Goal: Communication & Community: Answer question/provide support

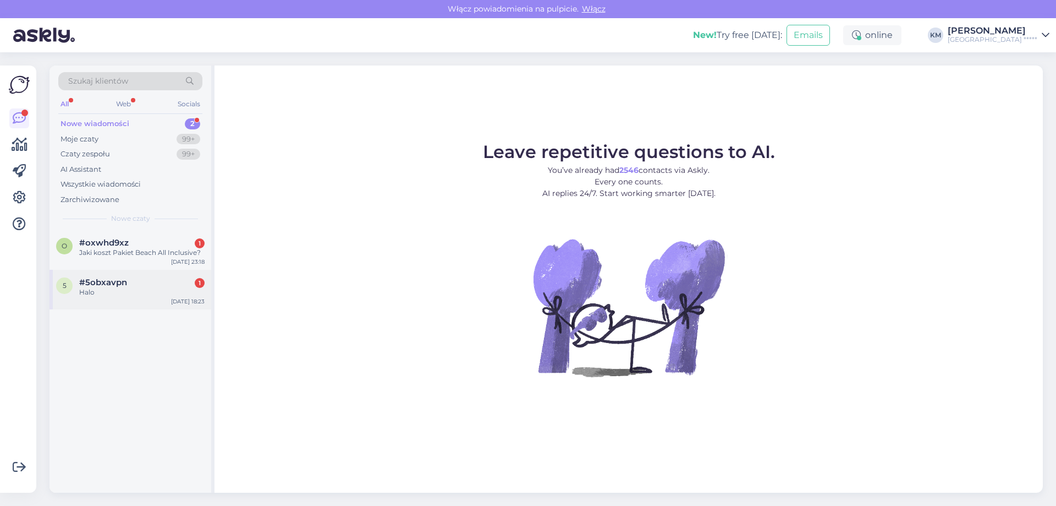
click at [144, 277] on div "5 #5obxavpn 1 Halo [DATE] 18:23" at bounding box center [131, 290] width 162 height 40
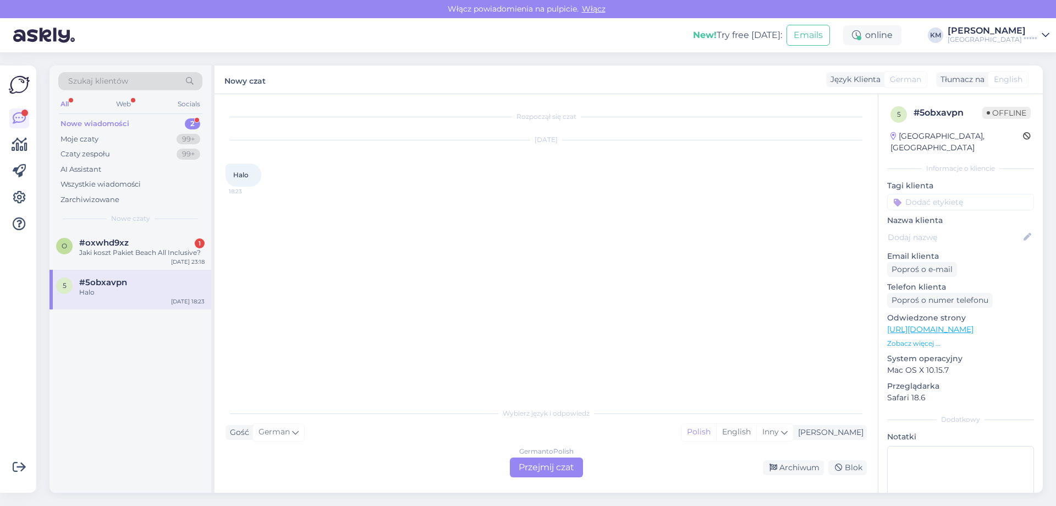
click at [526, 473] on div "German to Polish Przejmij czat" at bounding box center [546, 467] width 73 height 20
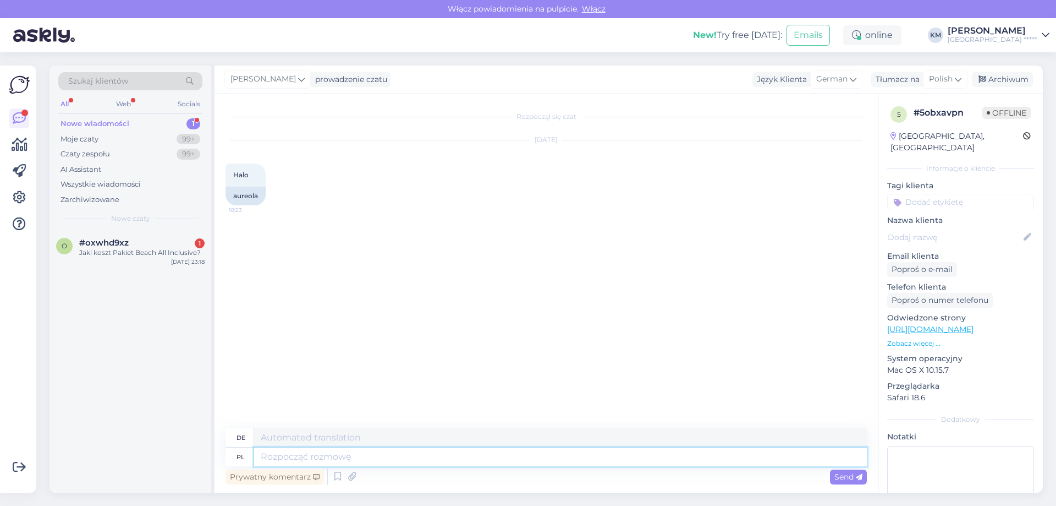
click at [425, 453] on textarea at bounding box center [560, 456] width 613 height 19
type textarea "Halo"
type textarea "Hallo"
drag, startPoint x: 311, startPoint y: 456, endPoint x: 173, endPoint y: 432, distance: 139.5
click at [173, 433] on div "Szukaj klientów All Web Socials Nowe wiadomości 1 Moje czaty 99+ Czaty zespołu …" at bounding box center [546, 278] width 993 height 427
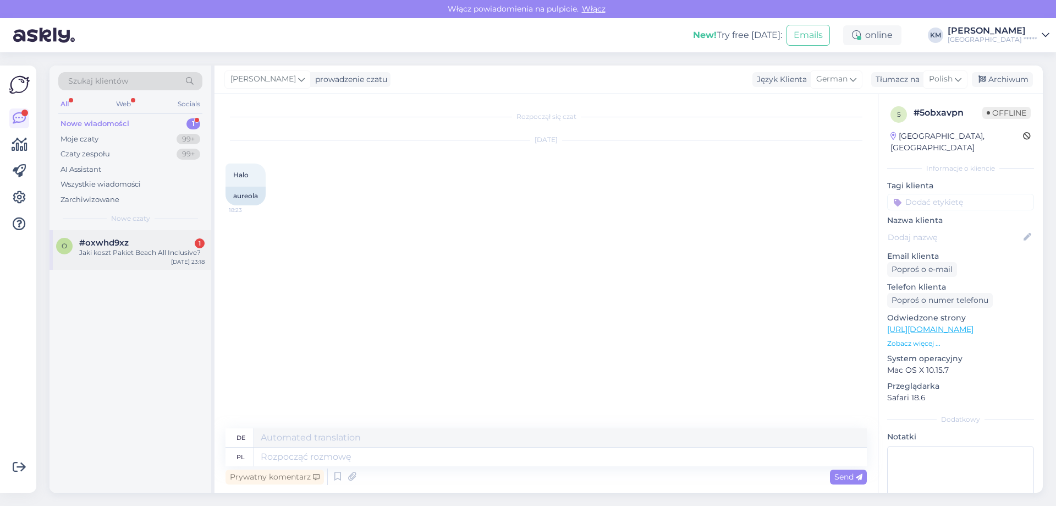
click at [109, 248] on div "Jaki koszt Pakiet Beach All Inclusive?" at bounding box center [141, 253] width 125 height 10
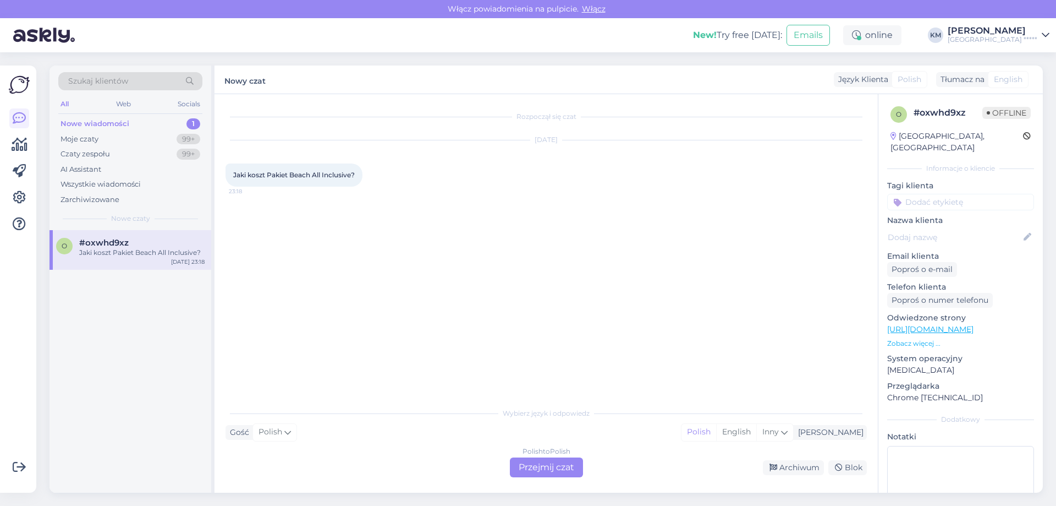
click at [550, 464] on div "Polish to Polish Przejmij czat" at bounding box center [546, 467] width 73 height 20
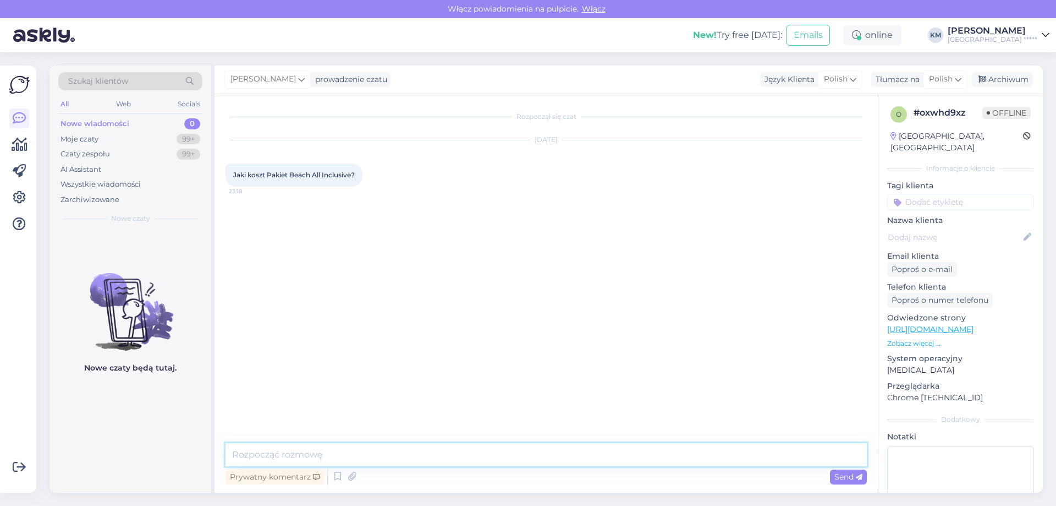
click at [389, 444] on textarea at bounding box center [546, 454] width 641 height 23
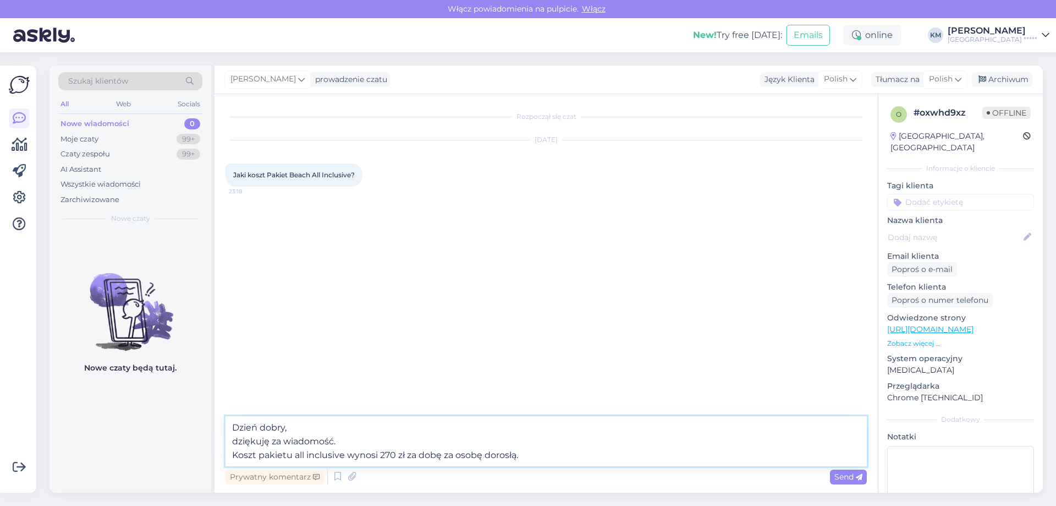
click at [297, 451] on textarea "Dzień dobry, dziękuję za wiadomość. Koszt pakietu all inclusive wynosi 270 zł z…" at bounding box center [546, 441] width 641 height 50
click at [557, 452] on textarea "Dzień dobry, dziękuję za wiadomość. Koszt pakietu beach all inclusive wynosi 27…" at bounding box center [546, 441] width 641 height 50
type textarea "Dzień dobry, dziękuję za wiadomość. Koszt pakietu beach all inclusive wynosi 27…"
click at [838, 478] on span "Send" at bounding box center [849, 476] width 28 height 10
